Goal: Information Seeking & Learning: Learn about a topic

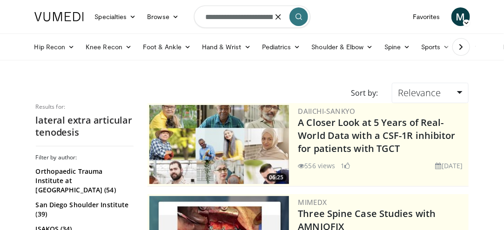
click at [236, 18] on input "**********" at bounding box center [252, 17] width 116 height 22
click at [280, 16] on icon "button" at bounding box center [277, 16] width 7 height 7
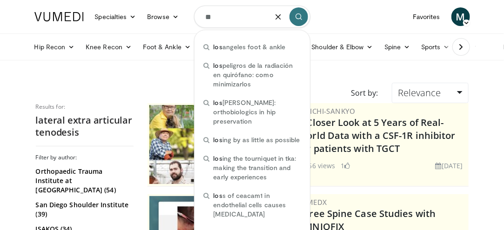
type input "*"
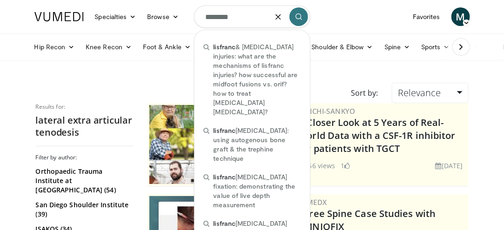
type input "********"
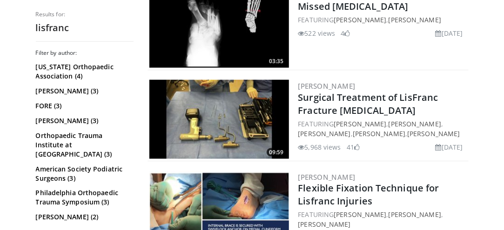
scroll to position [372, 0]
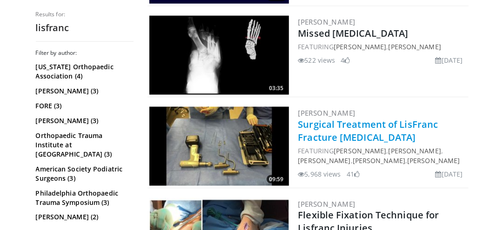
click at [361, 130] on h2 "Surgical Treatment of LisFranc Fracture [MEDICAL_DATA]" at bounding box center [382, 131] width 168 height 26
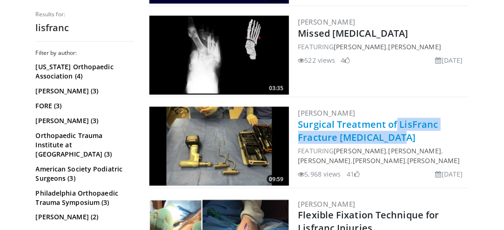
click at [347, 122] on link "Surgical Treatment of LisFranc Fracture [MEDICAL_DATA]" at bounding box center [368, 131] width 140 height 26
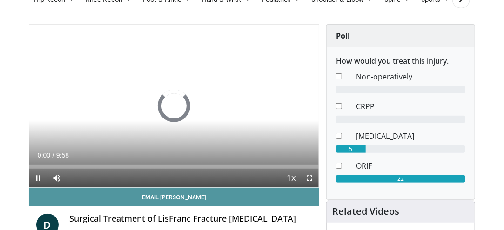
scroll to position [46, 0]
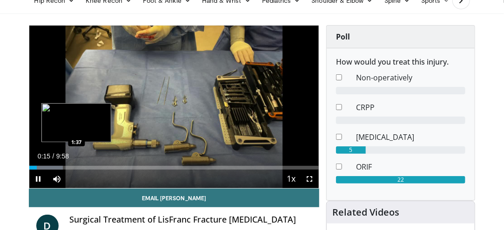
click at [77, 166] on div "Loaded : 11.60% 0:15 1:37" at bounding box center [174, 168] width 290 height 4
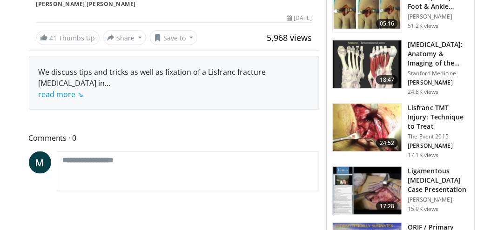
scroll to position [279, 0]
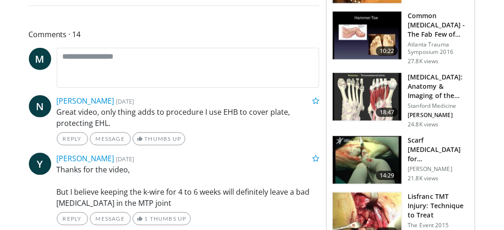
scroll to position [418, 0]
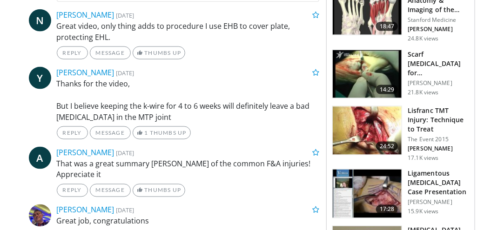
click at [444, 118] on h3 "Lisfranc TMT Injury: Technique to Treat" at bounding box center [437, 120] width 61 height 28
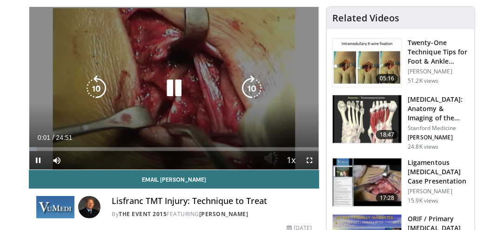
scroll to position [46, 0]
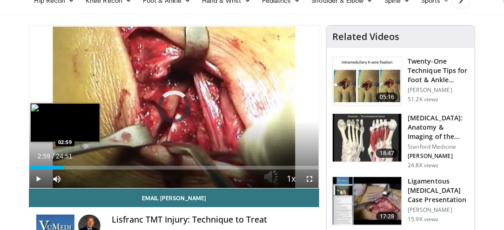
click at [64, 166] on div "Loaded : 2.66% 02:59 02:59" at bounding box center [174, 168] width 290 height 4
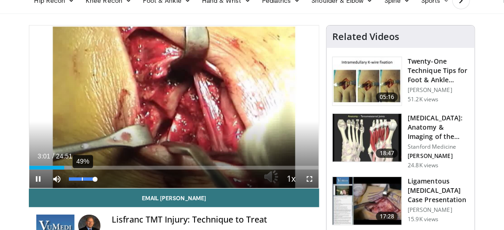
click at [82, 178] on div "49%" at bounding box center [82, 179] width 27 height 3
click at [75, 180] on div "28%" at bounding box center [82, 179] width 33 height 19
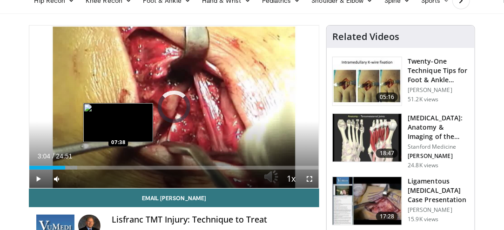
click at [119, 166] on div "Loaded : 16.60% 03:04 07:38" at bounding box center [174, 168] width 290 height 4
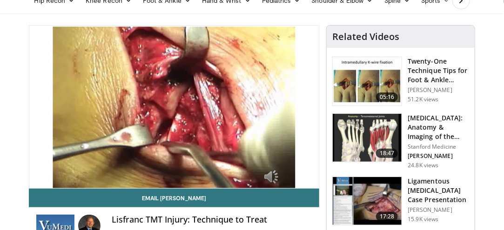
click at [112, 167] on div "10 seconds Tap to unmute" at bounding box center [174, 107] width 290 height 163
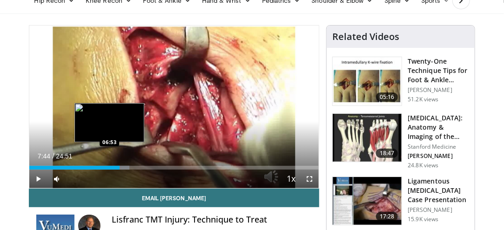
click at [109, 167] on div "07:44" at bounding box center [74, 168] width 90 height 4
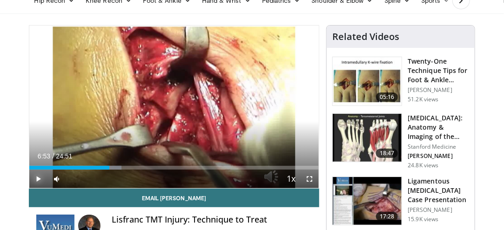
click at [38, 180] on span "Video Player" at bounding box center [38, 179] width 19 height 19
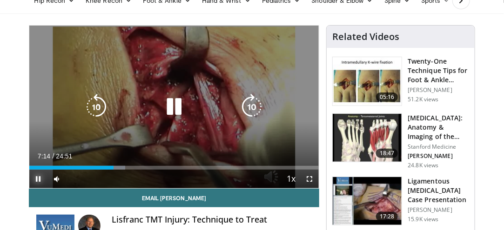
scroll to position [93, 0]
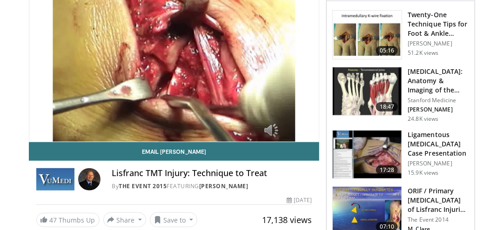
click at [369, 150] on img at bounding box center [366, 155] width 69 height 48
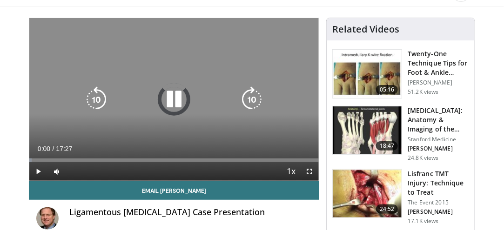
scroll to position [46, 0]
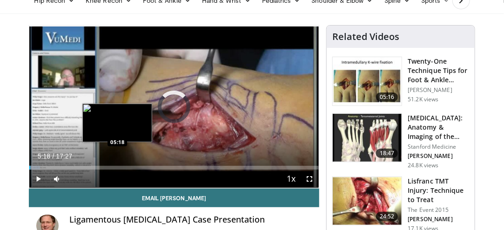
click at [117, 166] on div "Loaded : 3.78% 05:18 05:18" at bounding box center [174, 168] width 290 height 4
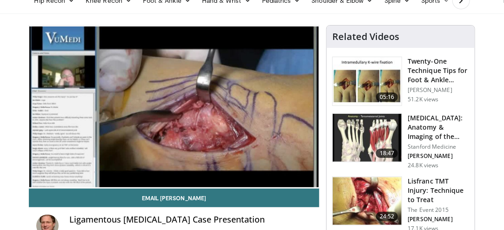
click at [166, 168] on video-js "**********" at bounding box center [174, 107] width 290 height 163
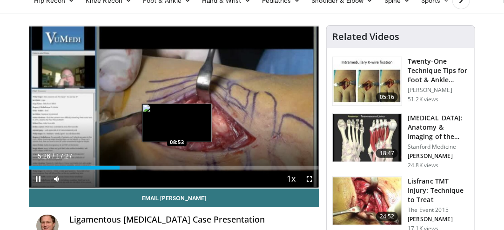
click at [177, 167] on div "Loaded : 36.94% 05:26 08:53" at bounding box center [174, 168] width 290 height 4
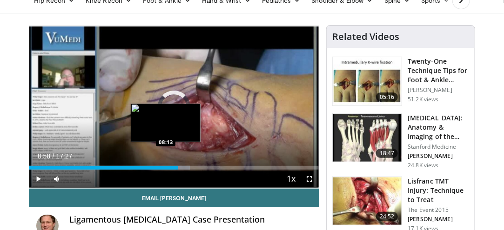
click at [166, 167] on div "Loaded : 55.44% 08:58 08:13" at bounding box center [174, 168] width 290 height 4
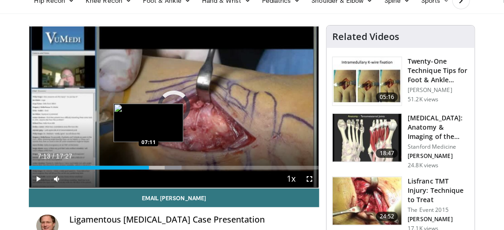
click at [149, 167] on div "Loaded : 52.57% 08:15 07:11" at bounding box center [174, 168] width 290 height 4
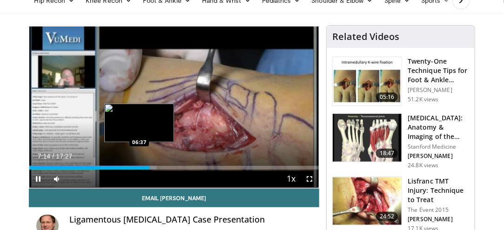
click at [139, 167] on div "07:14" at bounding box center [89, 168] width 120 height 4
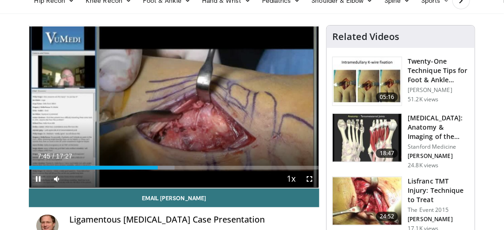
click at [36, 178] on video-js "**********" at bounding box center [174, 107] width 290 height 163
click at [38, 179] on span "Video Player" at bounding box center [38, 179] width 19 height 19
